Goal: Communication & Community: Connect with others

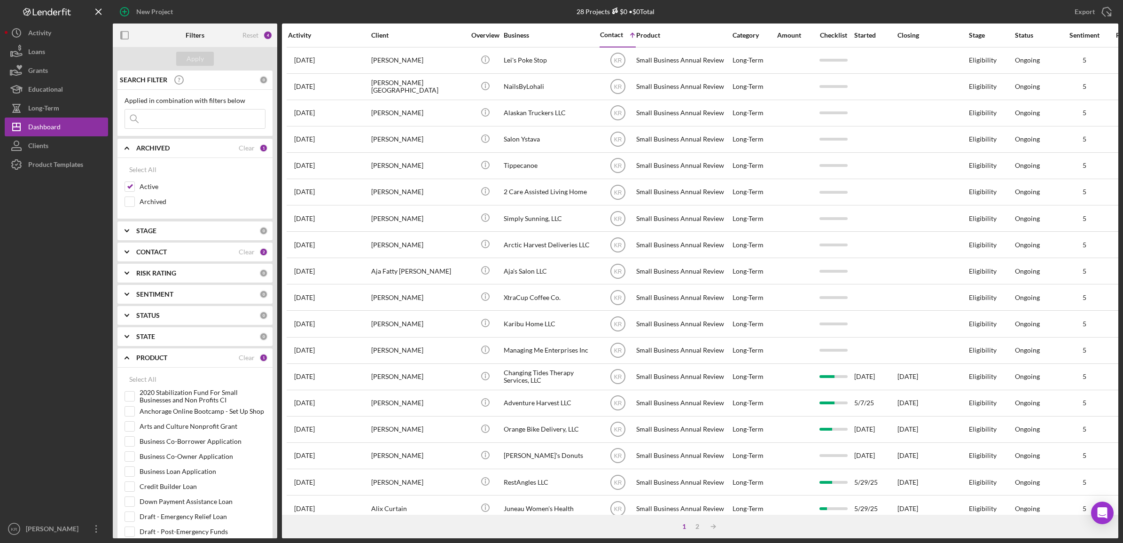
drag, startPoint x: 0, startPoint y: 0, endPoint x: 184, endPoint y: 120, distance: 219.4
click at [184, 119] on input at bounding box center [195, 118] width 140 height 19
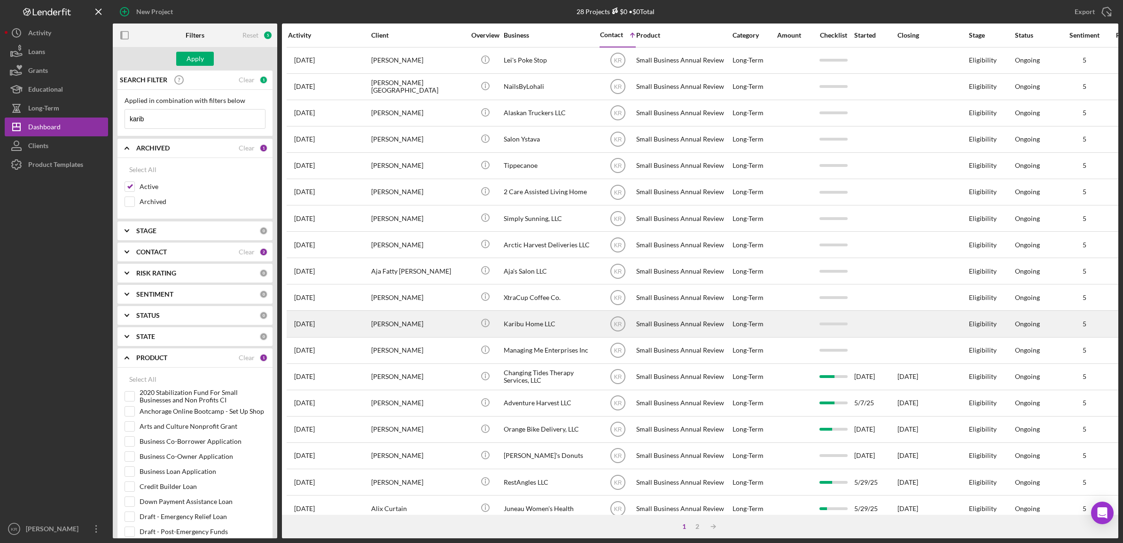
type input "karib"
click at [453, 329] on div "[PERSON_NAME]" at bounding box center [418, 323] width 94 height 25
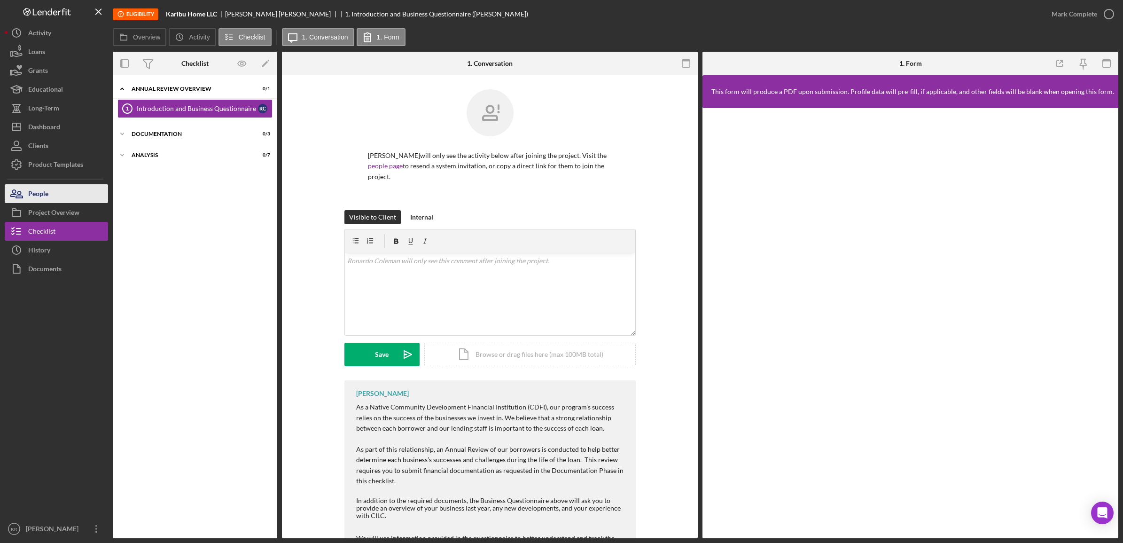
click at [38, 191] on div "People" at bounding box center [38, 194] width 20 height 21
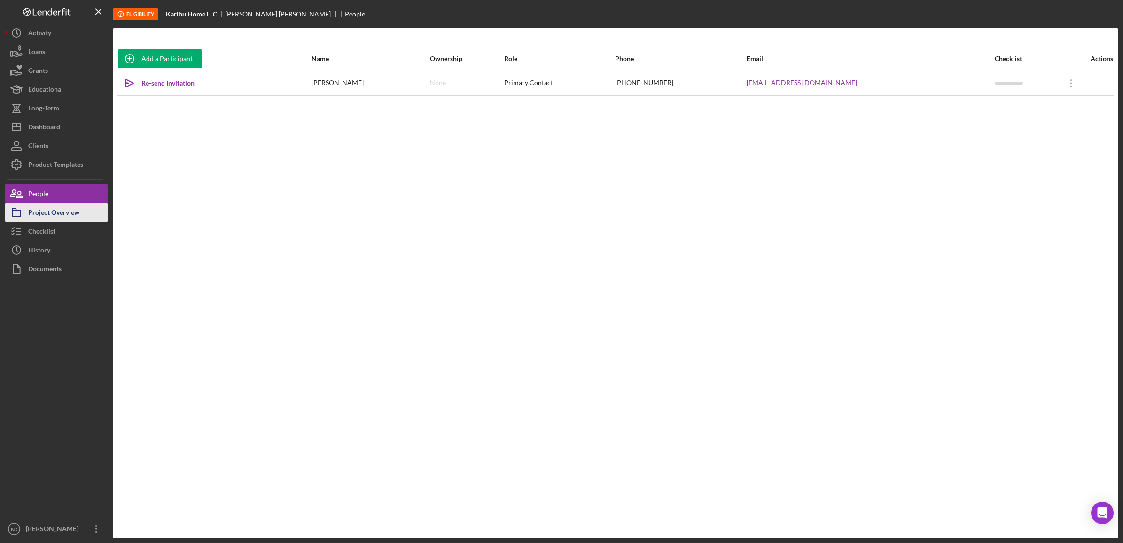
click at [17, 212] on icon "button" at bounding box center [16, 212] width 23 height 23
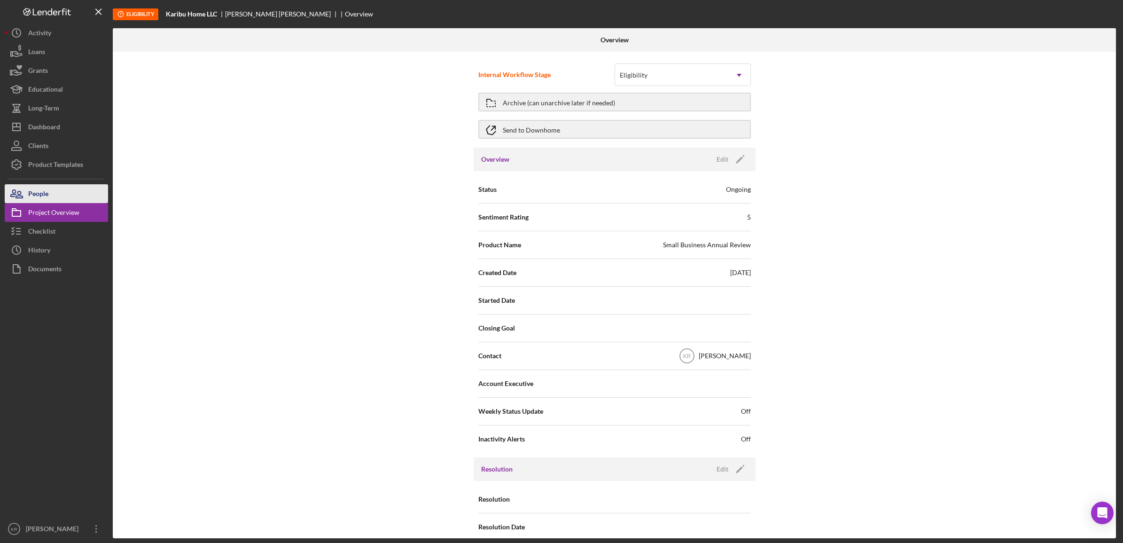
click at [39, 192] on div "People" at bounding box center [38, 194] width 20 height 21
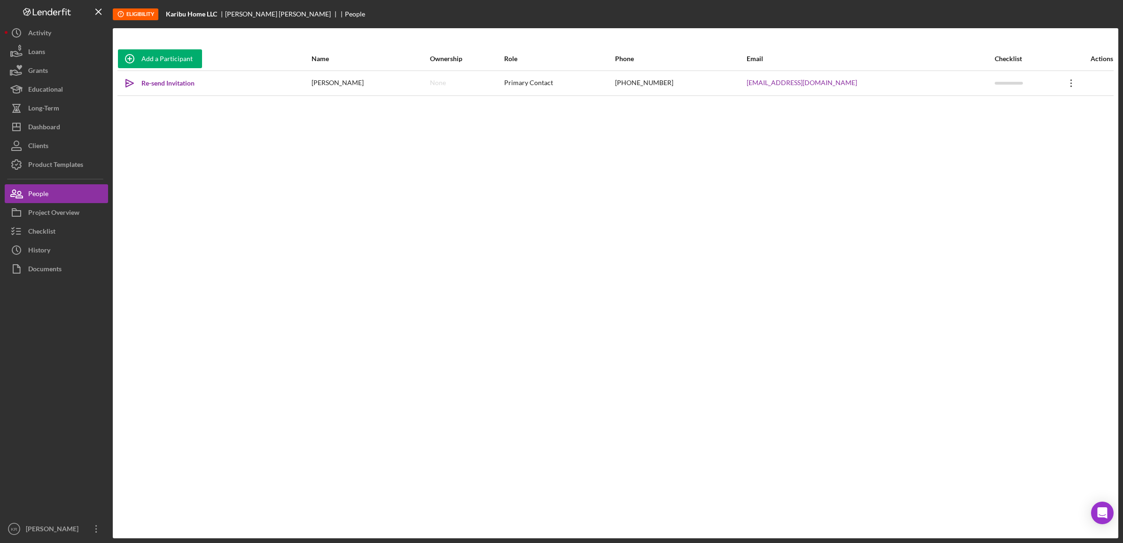
click at [1074, 80] on icon "Icon/Overflow" at bounding box center [1071, 82] width 23 height 23
click at [1000, 312] on div "Add a Participant Name Ownership Role Phone Email Checklist Actions Icon/icon-i…" at bounding box center [616, 283] width 1006 height 472
click at [1065, 87] on icon "Icon/Overflow" at bounding box center [1071, 82] width 23 height 23
click at [1013, 130] on button "Icon/Link Get Invitation Link" at bounding box center [1025, 126] width 103 height 19
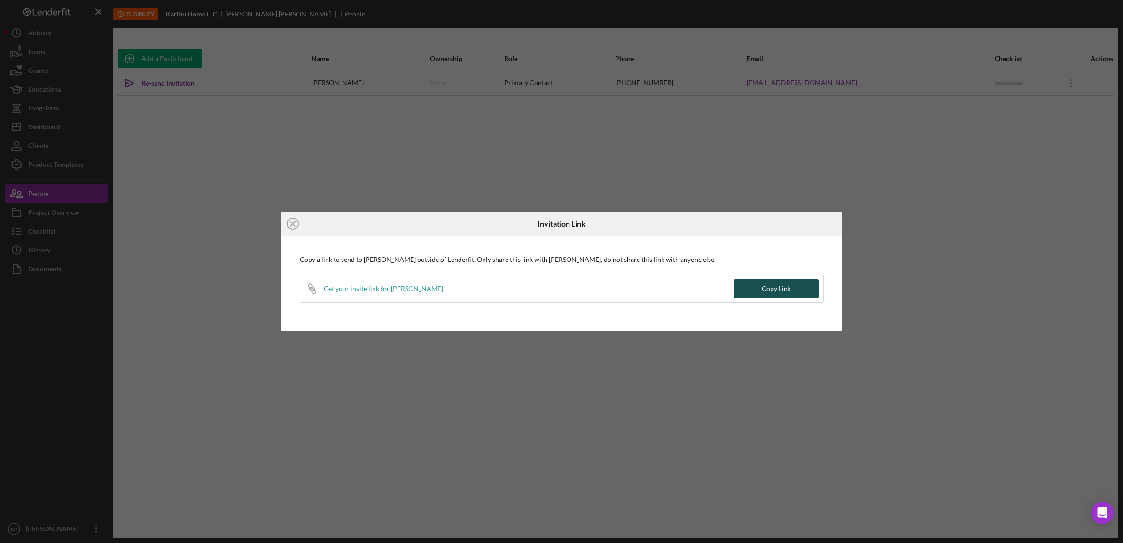
click at [763, 291] on div "Copy Link" at bounding box center [776, 288] width 29 height 19
